Goal: Task Accomplishment & Management: Complete application form

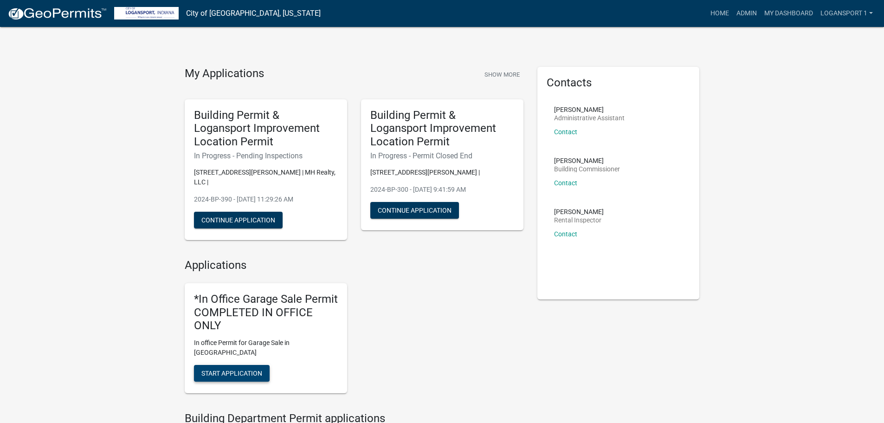
click at [238, 369] on span "Start Application" at bounding box center [231, 372] width 61 height 7
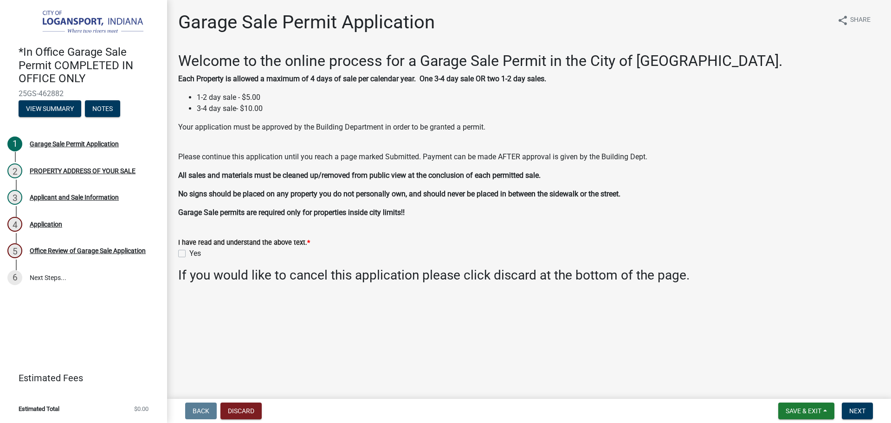
click at [189, 253] on label "Yes" at bounding box center [195, 253] width 12 height 11
click at [189, 253] on input "Yes" at bounding box center [192, 251] width 6 height 6
checkbox input "true"
click at [860, 409] on span "Next" at bounding box center [857, 410] width 16 height 7
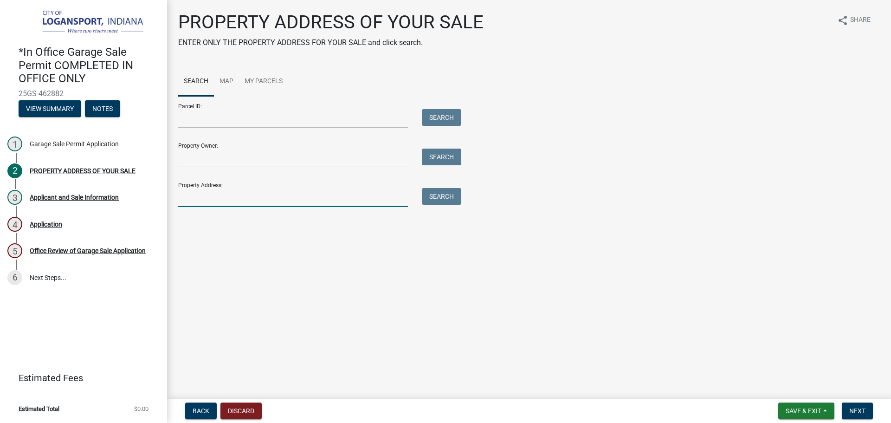
click at [267, 201] on input "Property Address:" at bounding box center [293, 197] width 230 height 19
type input "218 W Mia"
click at [424, 195] on button "Search" at bounding box center [441, 196] width 39 height 17
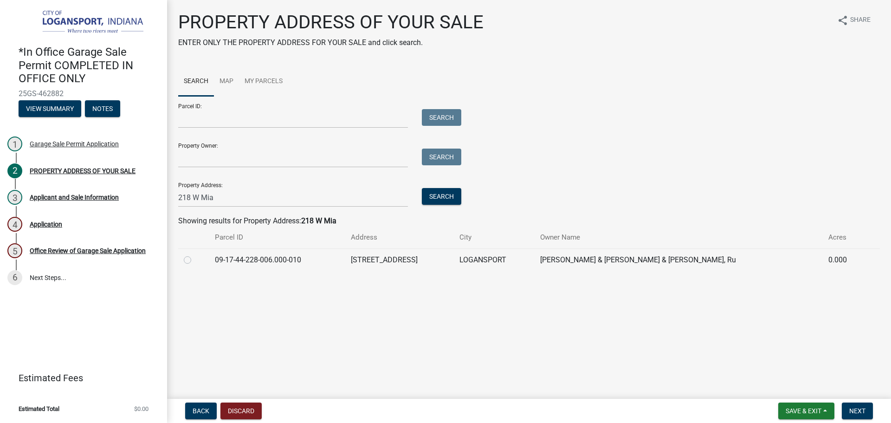
click at [195, 254] on label at bounding box center [195, 254] width 0 height 0
click at [195, 259] on input "radio" at bounding box center [198, 257] width 6 height 6
radio input "true"
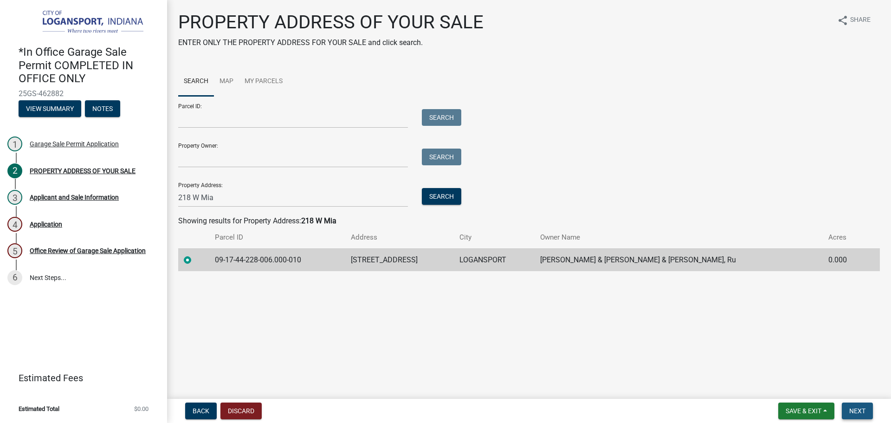
click at [859, 409] on span "Next" at bounding box center [857, 410] width 16 height 7
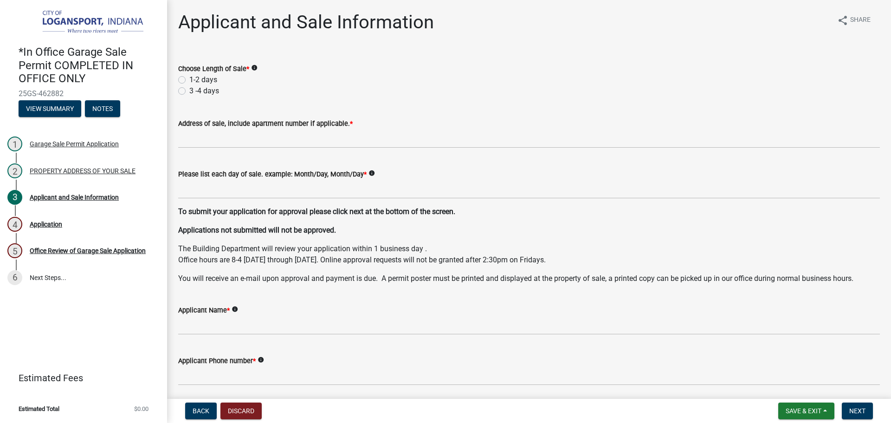
click at [189, 80] on label "1-2 days" at bounding box center [203, 79] width 28 height 11
click at [189, 80] on input "1-2 days" at bounding box center [192, 77] width 6 height 6
radio input "true"
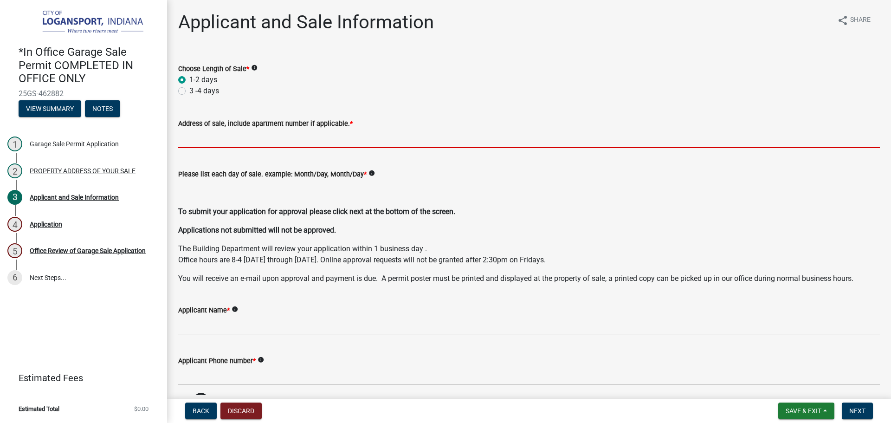
click at [213, 140] on input "Address of sale, include apartment number if applicable. *" at bounding box center [529, 138] width 702 height 19
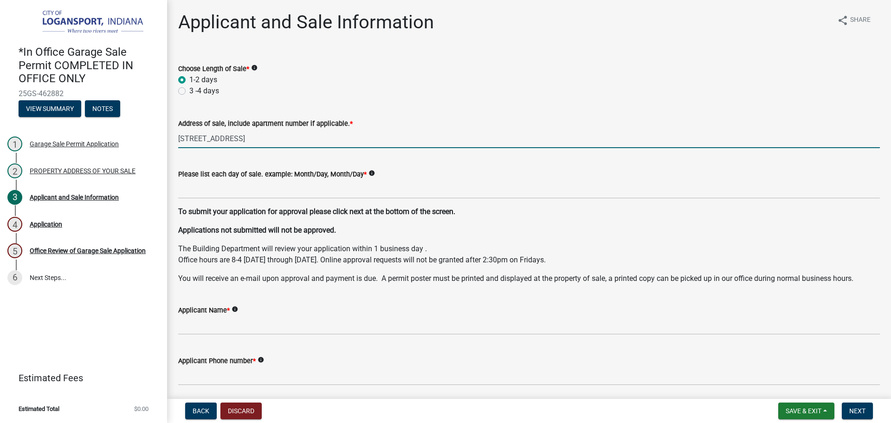
type input "218 W Miami Ave"
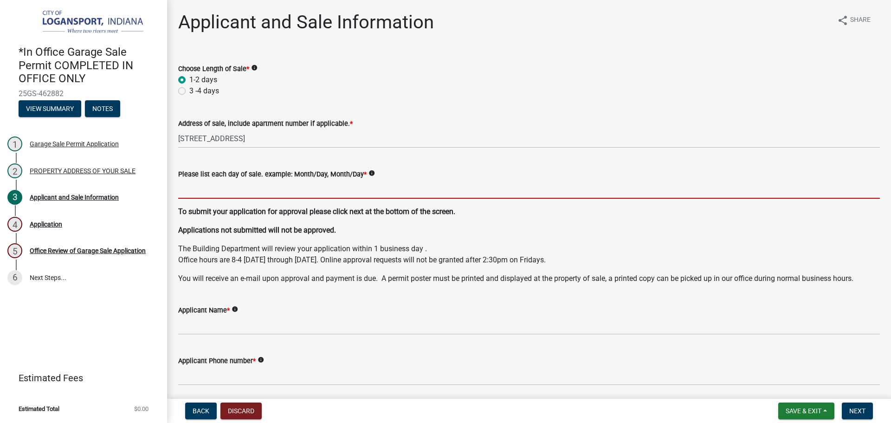
click at [238, 193] on input "Please list each day of sale. example: Month/Day, Month/Day *" at bounding box center [529, 189] width 702 height 19
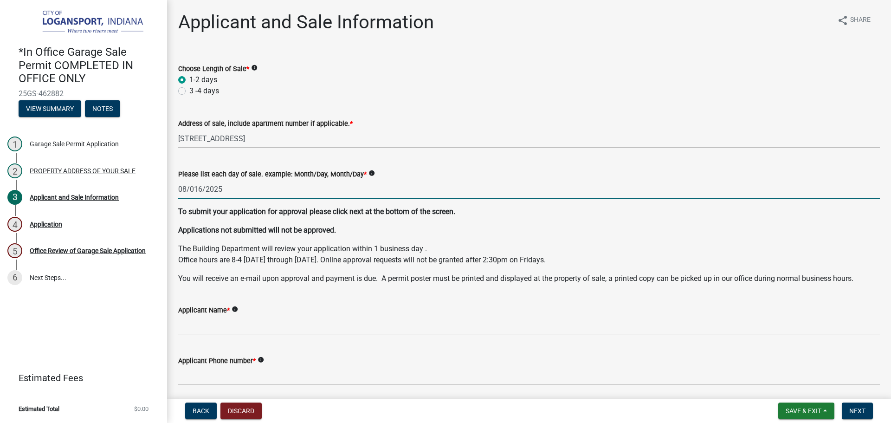
scroll to position [46, 0]
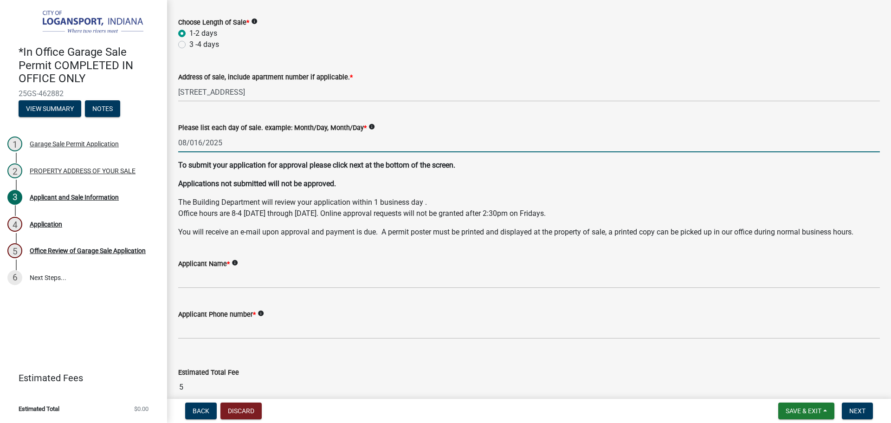
type input "08/016/2025"
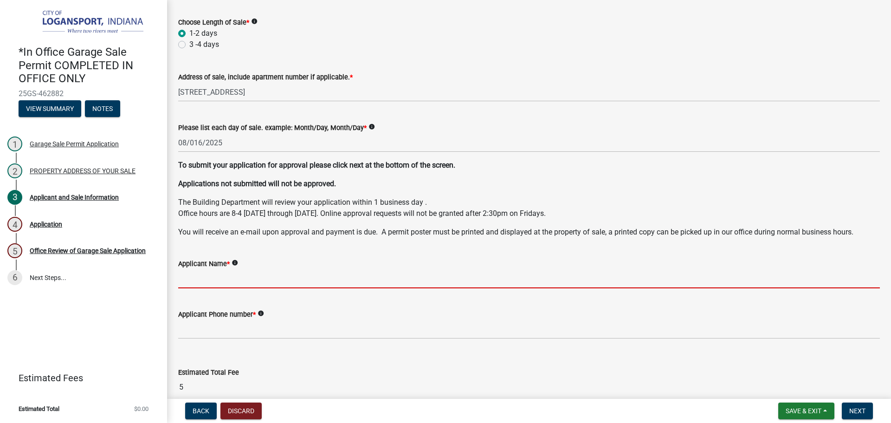
click at [229, 273] on input "Applicant Name *" at bounding box center [529, 278] width 702 height 19
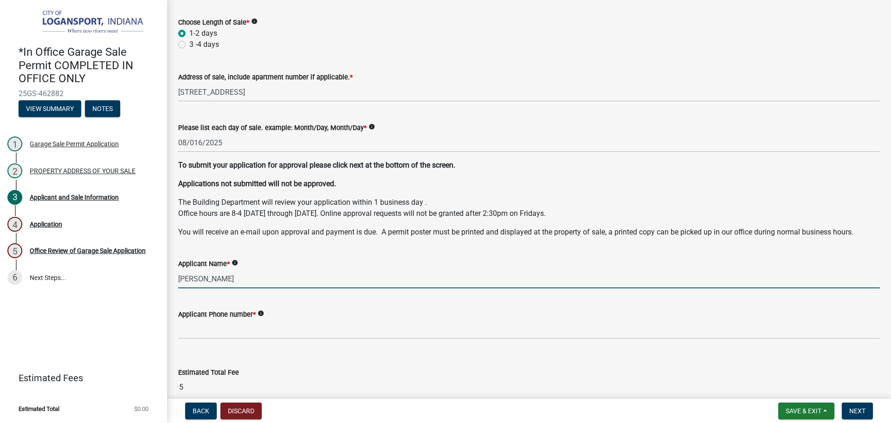
type input "Ruben Roque"
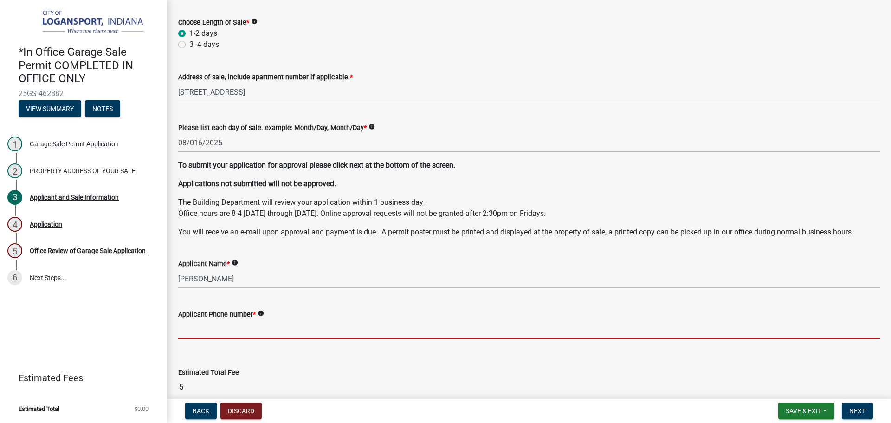
click at [231, 330] on input "Applicant Phone number *" at bounding box center [529, 329] width 702 height 19
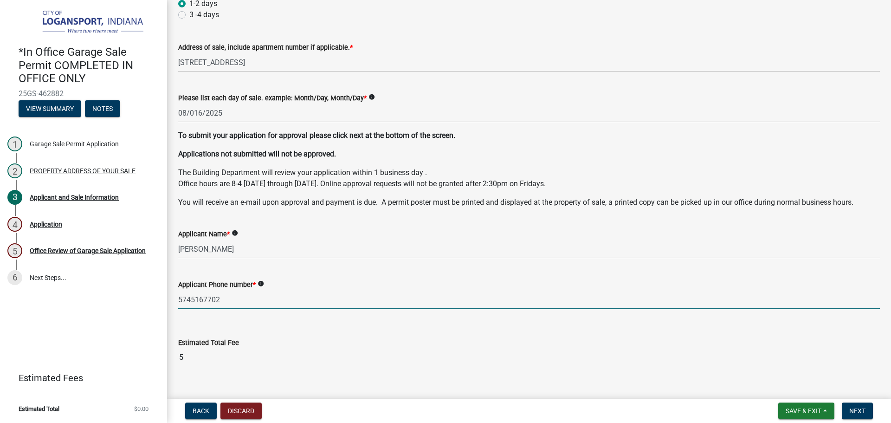
scroll to position [92, 0]
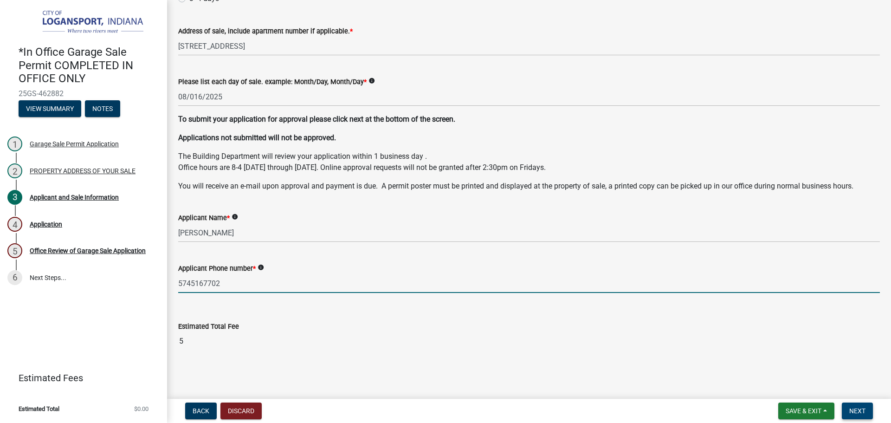
type input "5745167702"
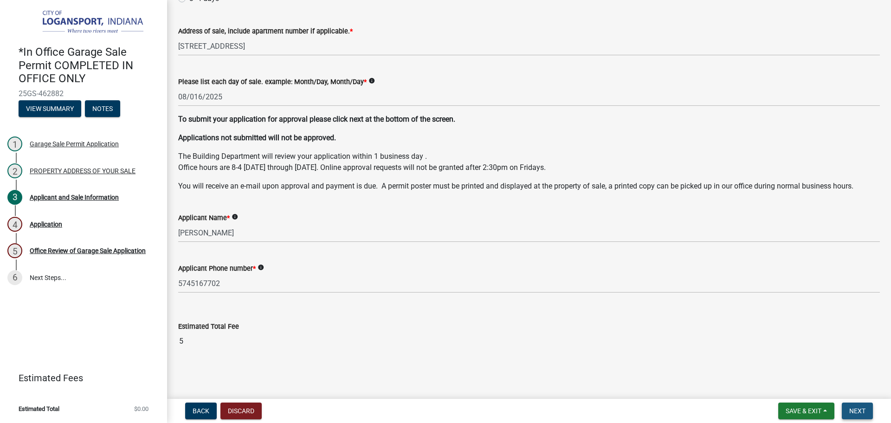
click at [871, 407] on button "Next" at bounding box center [857, 410] width 31 height 17
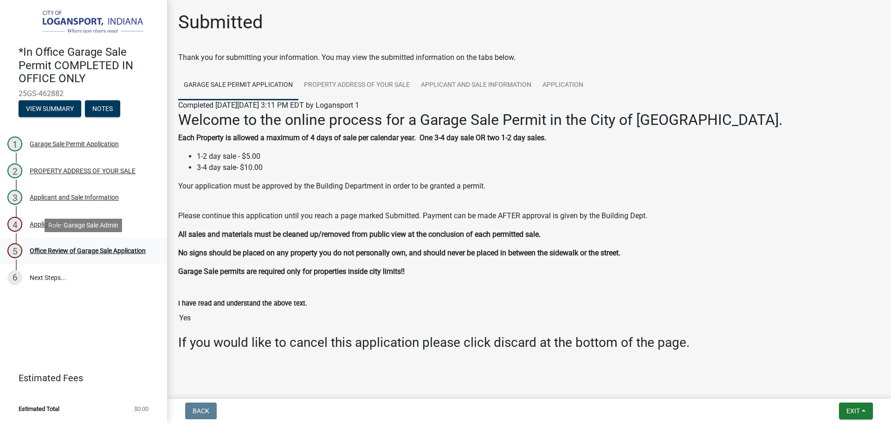
click at [112, 250] on div "Office Review of Garage Sale Application" at bounding box center [88, 250] width 116 height 6
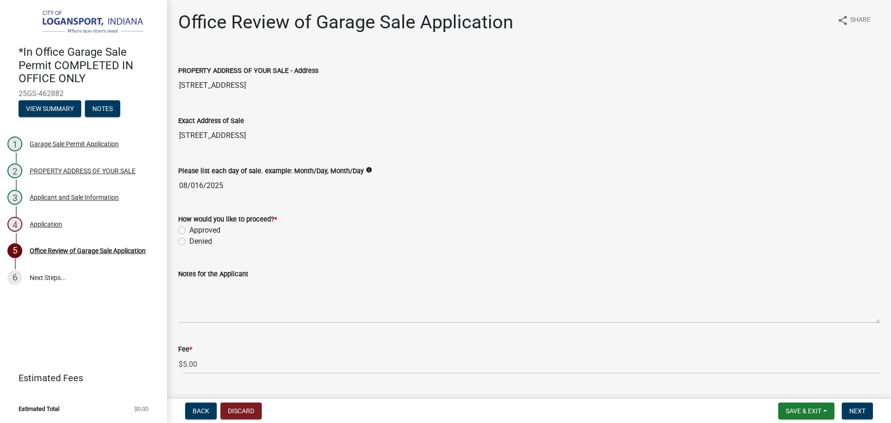
click at [189, 227] on label "Approved" at bounding box center [204, 230] width 31 height 11
click at [189, 227] on input "Approved" at bounding box center [192, 228] width 6 height 6
radio input "true"
click at [862, 407] on span "Next" at bounding box center [857, 410] width 16 height 7
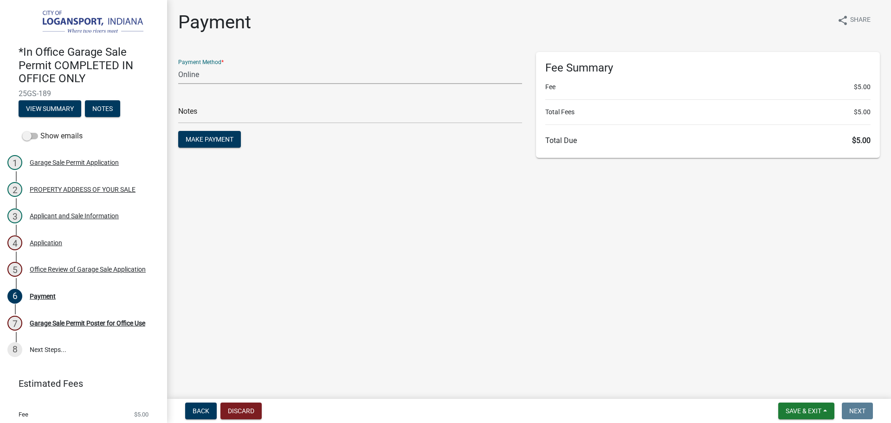
click at [201, 74] on select "Credit Card POS Check Cash Online" at bounding box center [350, 74] width 344 height 19
select select "2: 1"
click at [178, 65] on select "Credit Card POS Check Cash Online" at bounding box center [350, 74] width 344 height 19
click at [209, 114] on input "text" at bounding box center [350, 113] width 344 height 19
type input "117803"
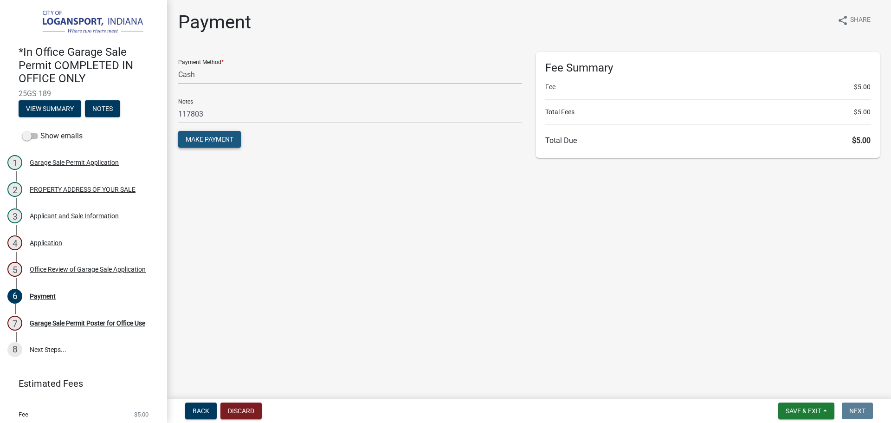
click at [222, 143] on span "Make Payment" at bounding box center [210, 139] width 48 height 7
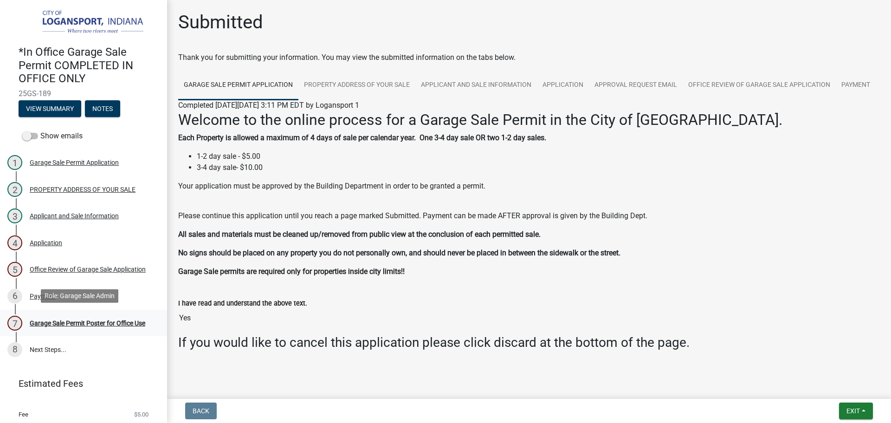
click at [85, 320] on div "Garage Sale Permit Poster for Office Use" at bounding box center [88, 323] width 116 height 6
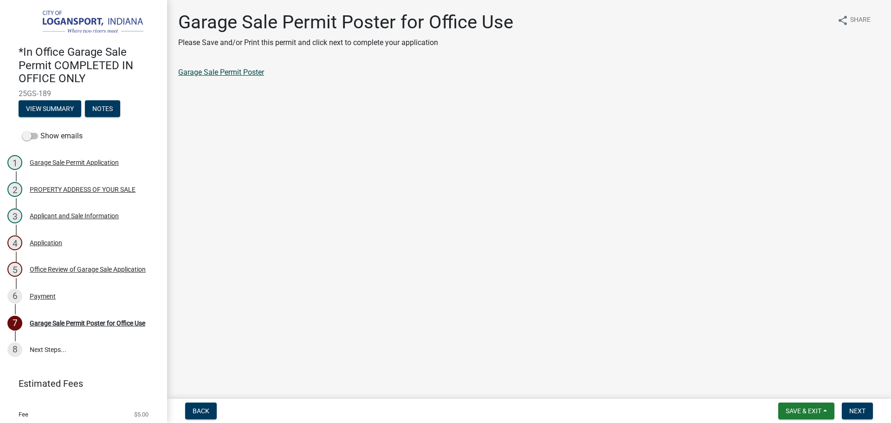
click at [199, 72] on link "Garage Sale Permit Poster" at bounding box center [221, 72] width 86 height 9
click at [42, 213] on div "Applicant and Sale Information" at bounding box center [74, 216] width 89 height 6
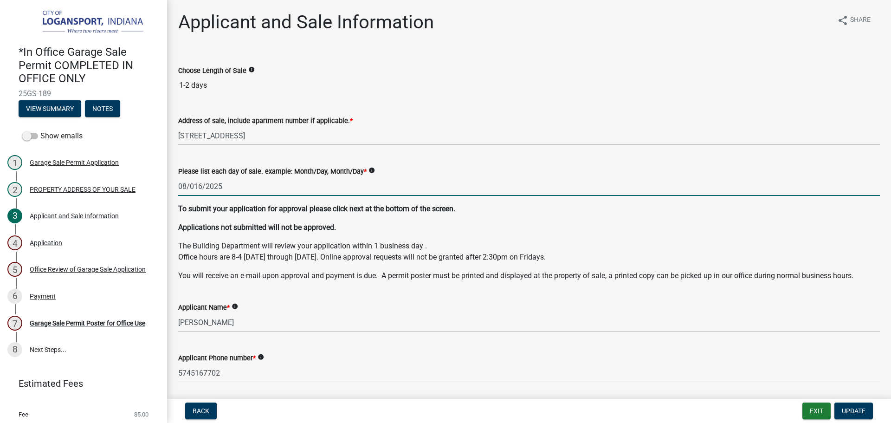
click at [198, 184] on input "08/016/2025" at bounding box center [529, 186] width 702 height 19
type input "08/16/2025"
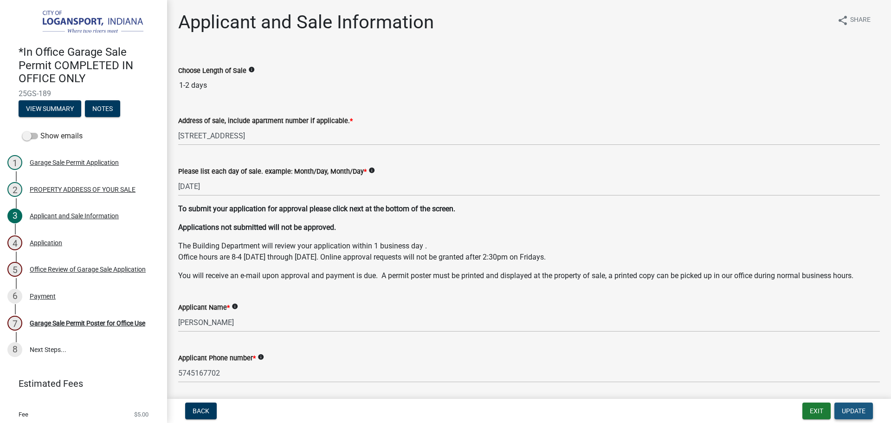
click at [846, 406] on button "Update" at bounding box center [853, 410] width 39 height 17
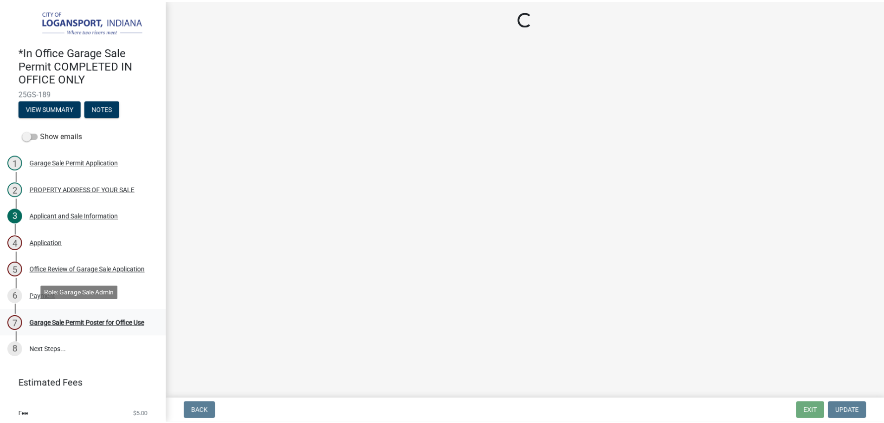
scroll to position [25, 0]
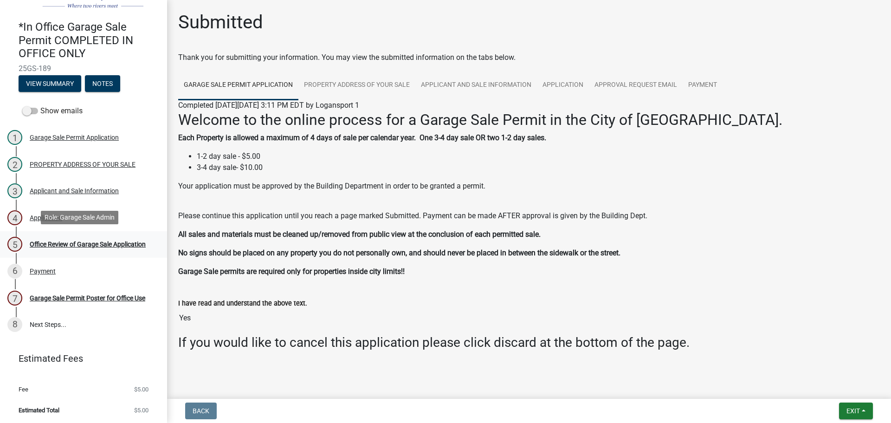
click at [56, 241] on div "Office Review of Garage Sale Application" at bounding box center [88, 244] width 116 height 6
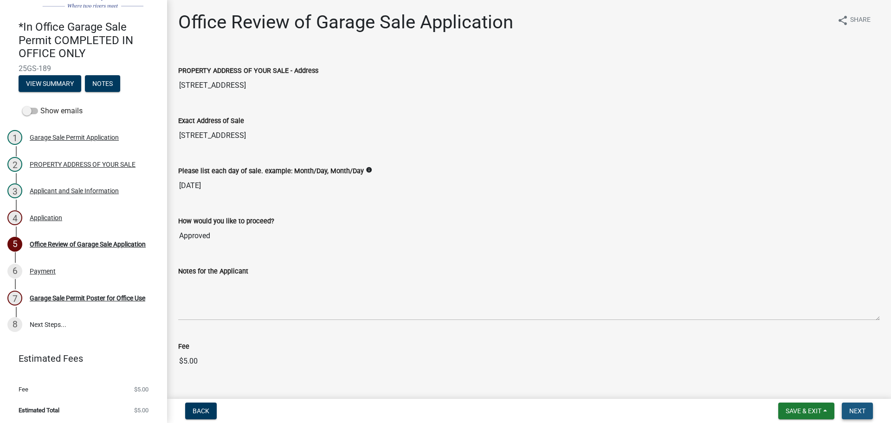
click at [863, 416] on button "Next" at bounding box center [857, 410] width 31 height 17
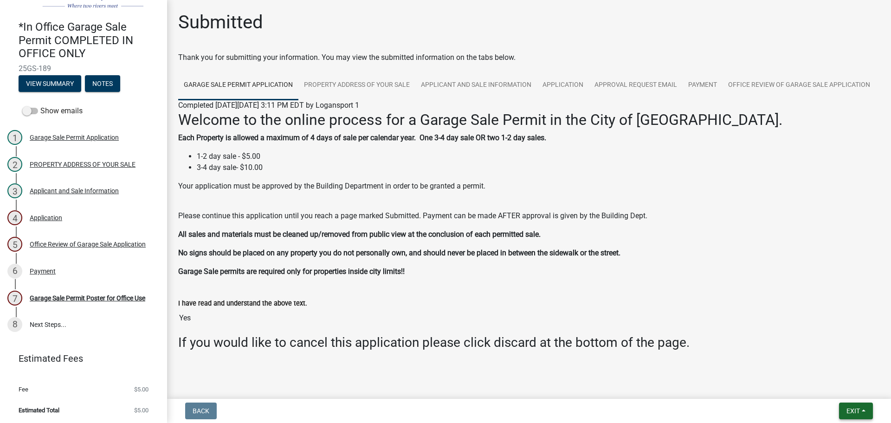
click at [843, 405] on button "Exit" at bounding box center [856, 410] width 34 height 17
click at [82, 300] on div "Garage Sale Permit Poster for Office Use" at bounding box center [88, 298] width 116 height 6
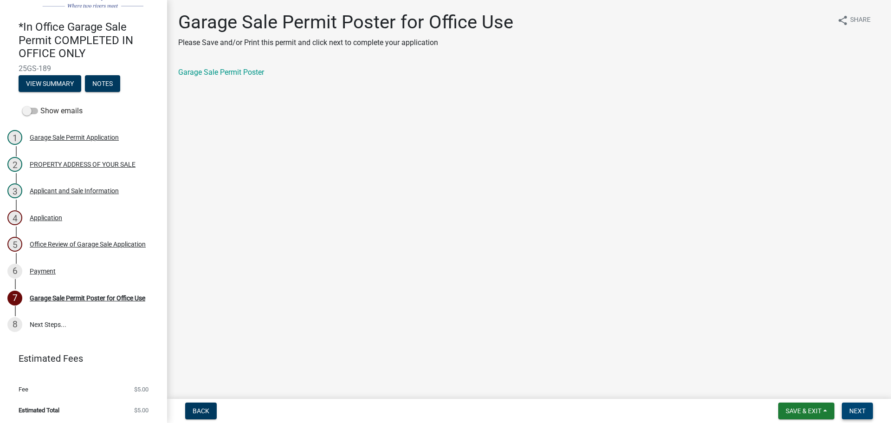
click at [854, 412] on span "Next" at bounding box center [857, 410] width 16 height 7
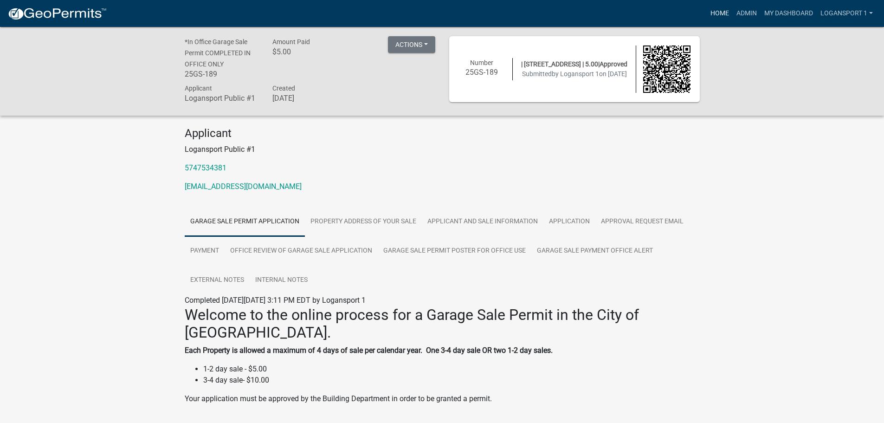
click at [714, 14] on link "Home" at bounding box center [720, 14] width 26 height 18
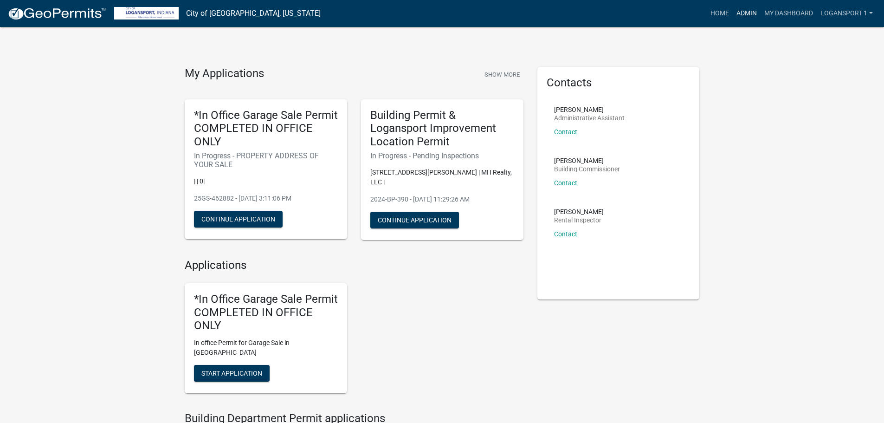
click at [743, 10] on link "Admin" at bounding box center [747, 14] width 28 height 18
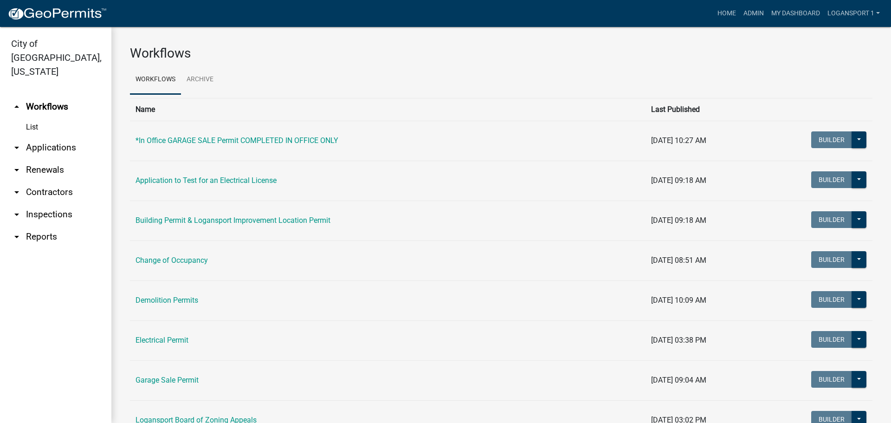
click at [63, 136] on link "arrow_drop_down Applications" at bounding box center [55, 147] width 111 height 22
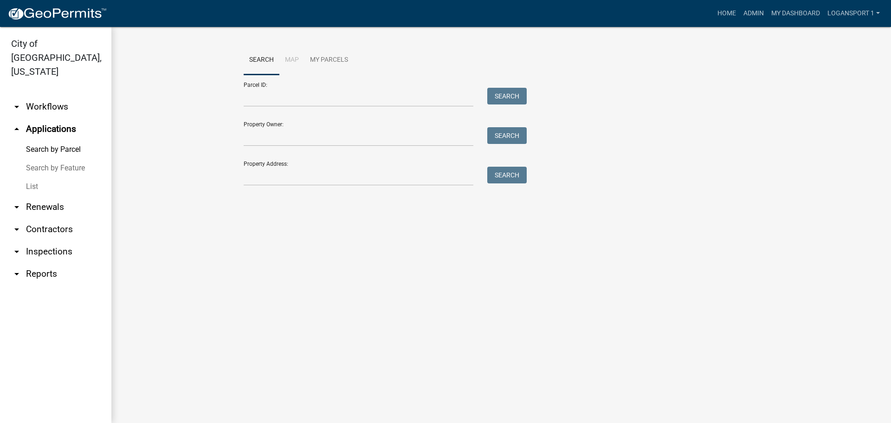
click at [45, 177] on link "List" at bounding box center [55, 186] width 111 height 19
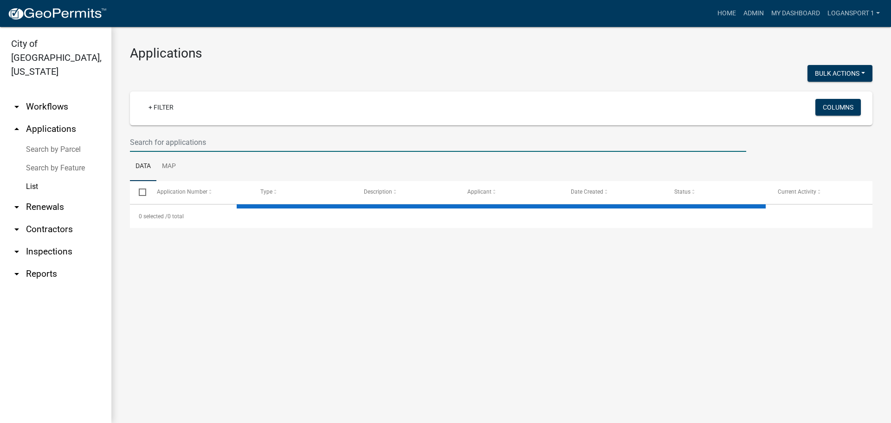
click at [301, 149] on input "text" at bounding box center [438, 142] width 616 height 19
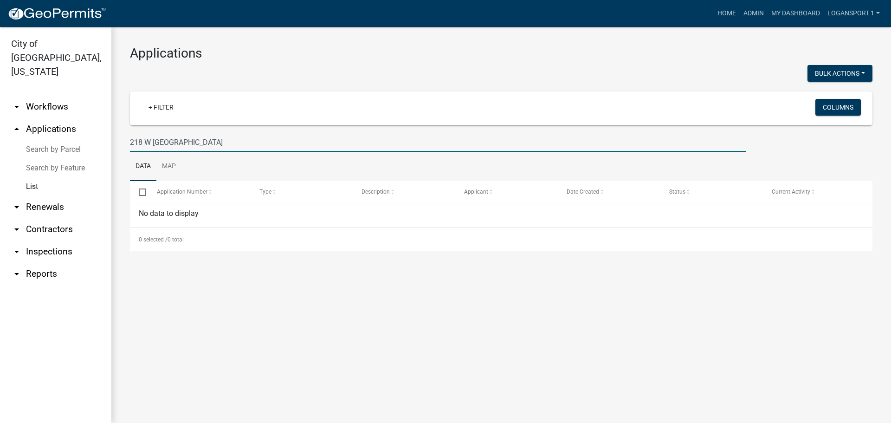
type input "218 W [GEOGRAPHIC_DATA]"
